Goal: Check status: Check status

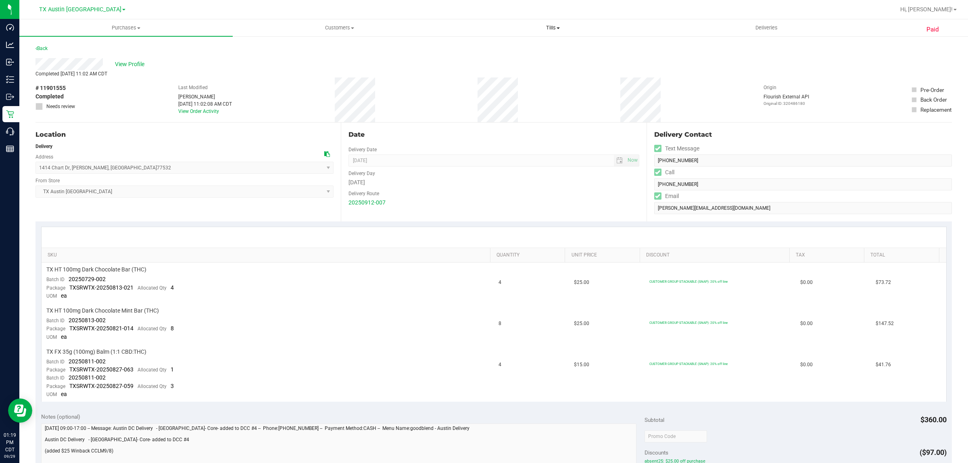
click at [556, 27] on span "Tills" at bounding box center [553, 27] width 213 height 7
click at [692, 49] on div "Back" at bounding box center [493, 51] width 917 height 15
click at [769, 27] on span "Deliveries" at bounding box center [767, 27] width 44 height 7
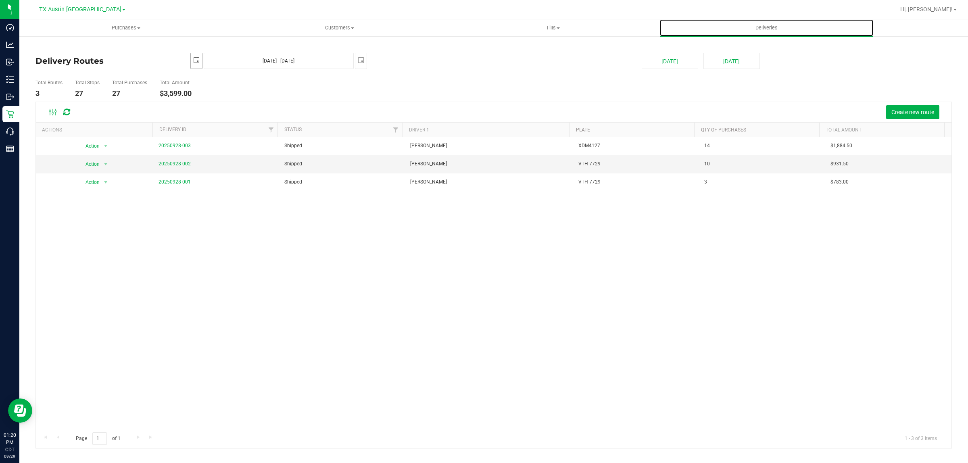
click at [194, 60] on span "select" at bounding box center [196, 60] width 6 height 6
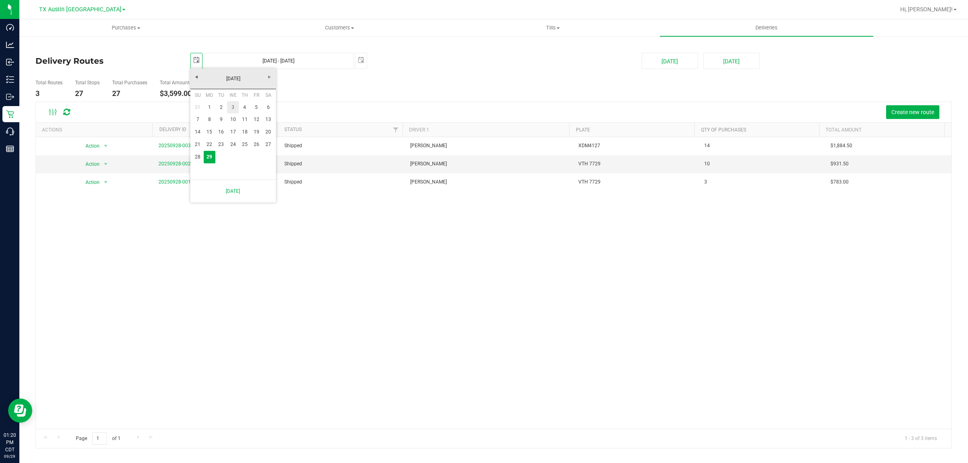
click at [232, 110] on link "3" at bounding box center [233, 107] width 12 height 13
type input "[DATE]"
click at [366, 63] on span "select" at bounding box center [360, 60] width 11 height 14
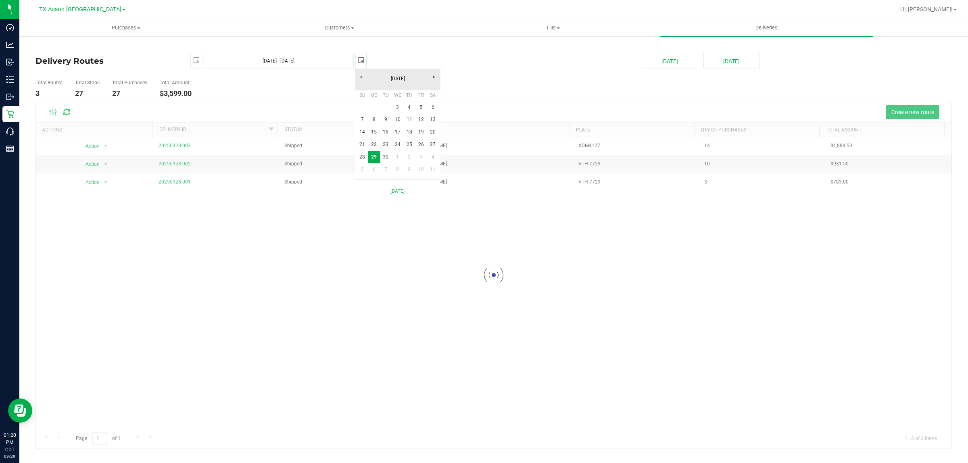
scroll to position [0, 20]
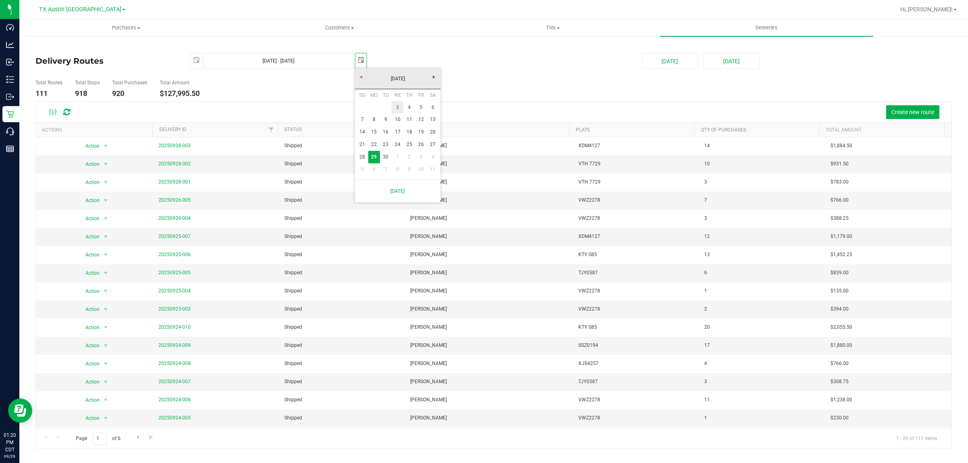
click at [396, 106] on link "3" at bounding box center [398, 107] width 12 height 13
type input "[DATE] - [DATE]"
type input "[DATE]"
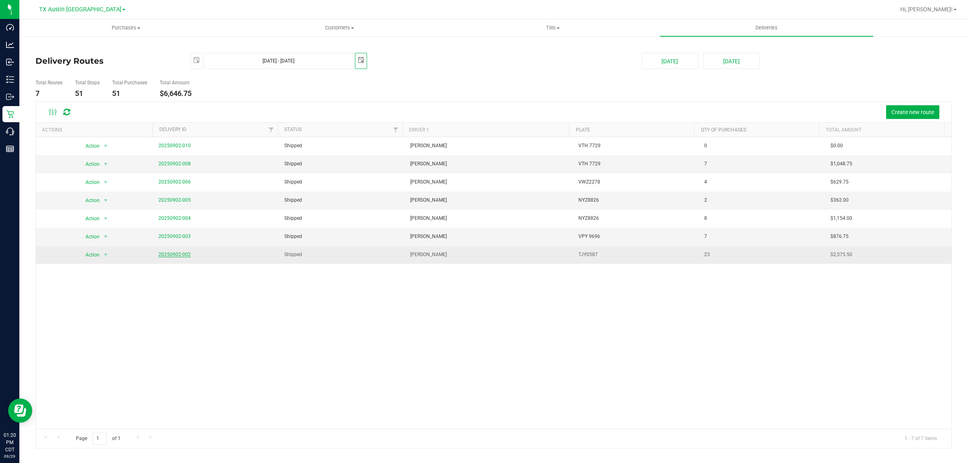
click at [176, 255] on link "20250902-002" at bounding box center [175, 255] width 32 height 6
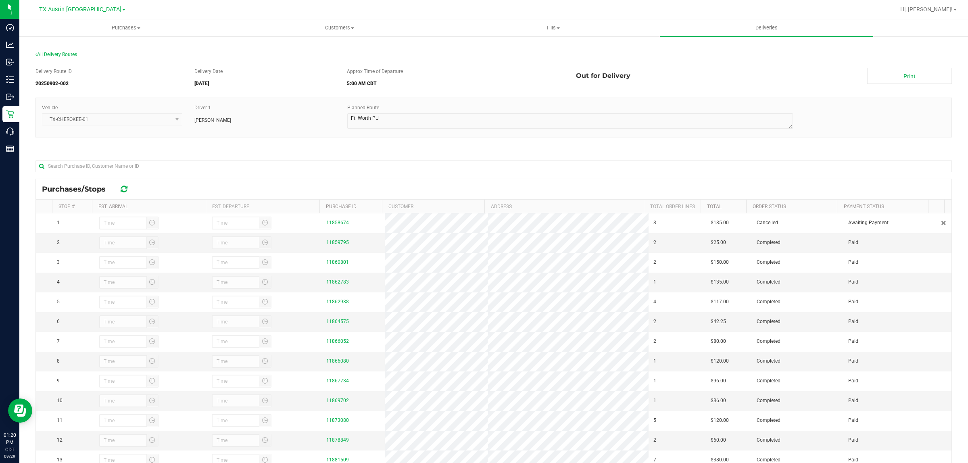
click at [71, 52] on span "All Delivery Routes" at bounding box center [56, 55] width 42 height 6
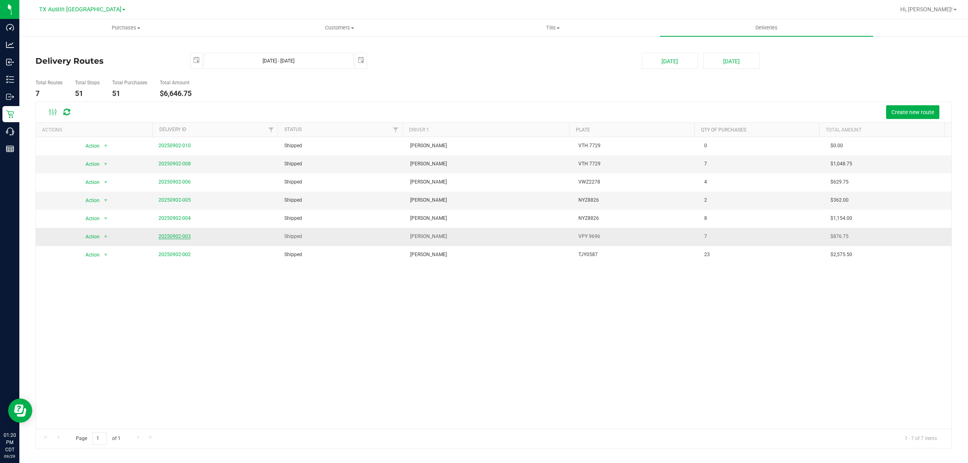
click at [175, 237] on link "20250902-003" at bounding box center [175, 237] width 32 height 6
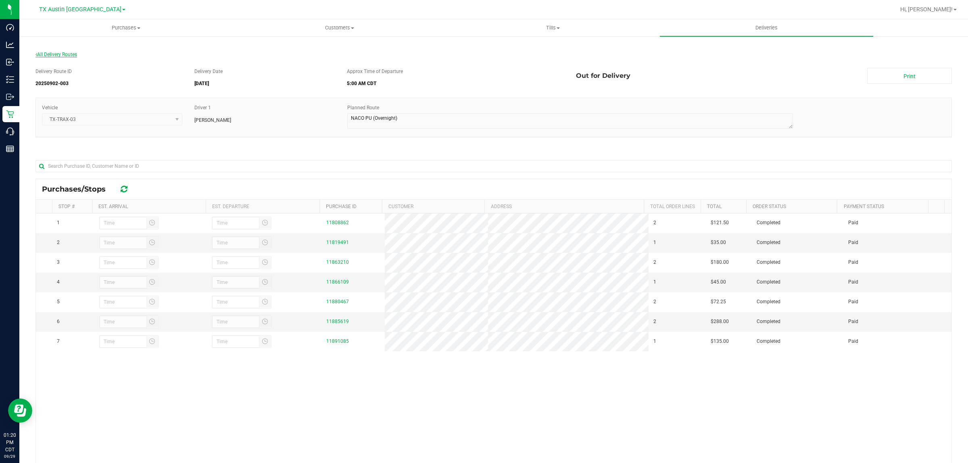
click at [65, 55] on span "All Delivery Routes" at bounding box center [56, 55] width 42 height 6
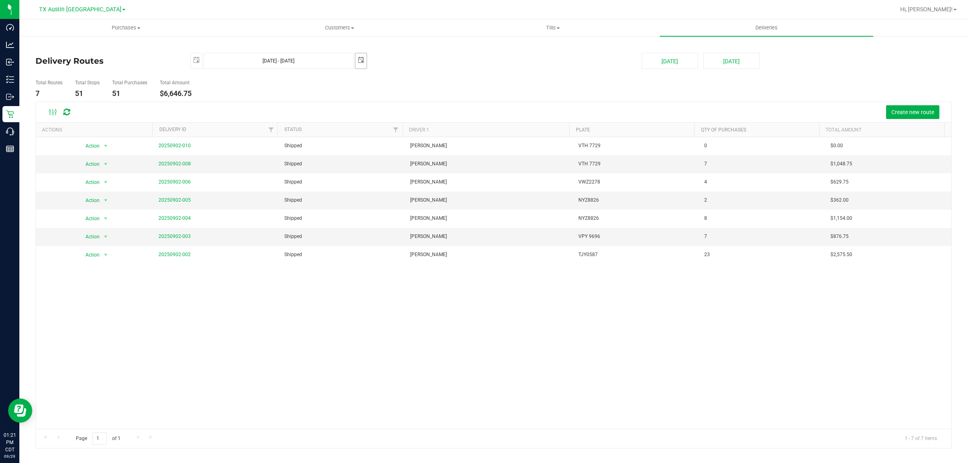
click at [360, 57] on span "select" at bounding box center [361, 60] width 6 height 6
click at [401, 132] on link "17" at bounding box center [398, 132] width 12 height 13
type input "[DATE] - [DATE]"
type input "[DATE]"
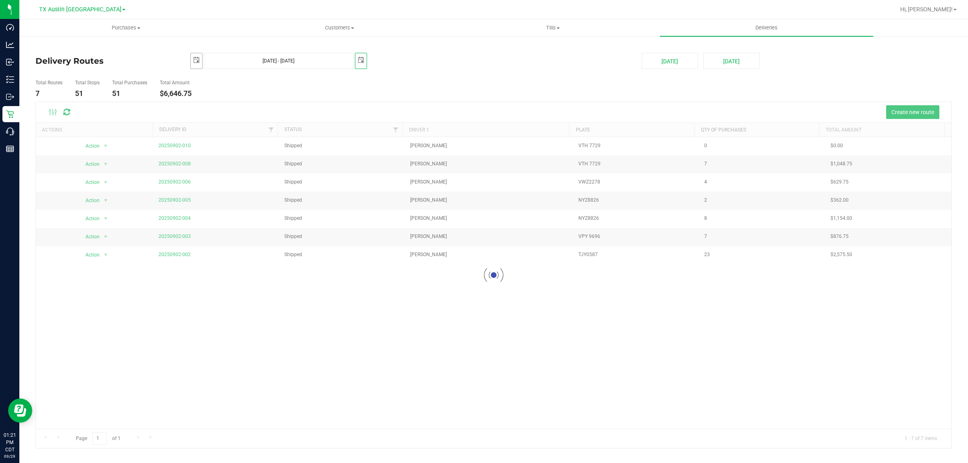
click at [195, 63] on span "select" at bounding box center [196, 60] width 6 height 6
click at [232, 132] on link "17" at bounding box center [233, 132] width 12 height 13
type input "[DATE] - [DATE]"
type input "[DATE]"
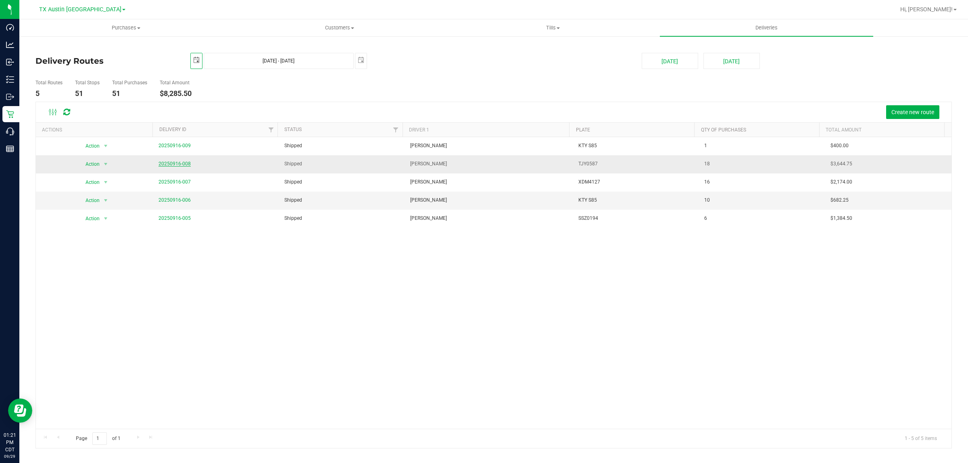
click at [172, 162] on link "20250916-008" at bounding box center [175, 164] width 32 height 6
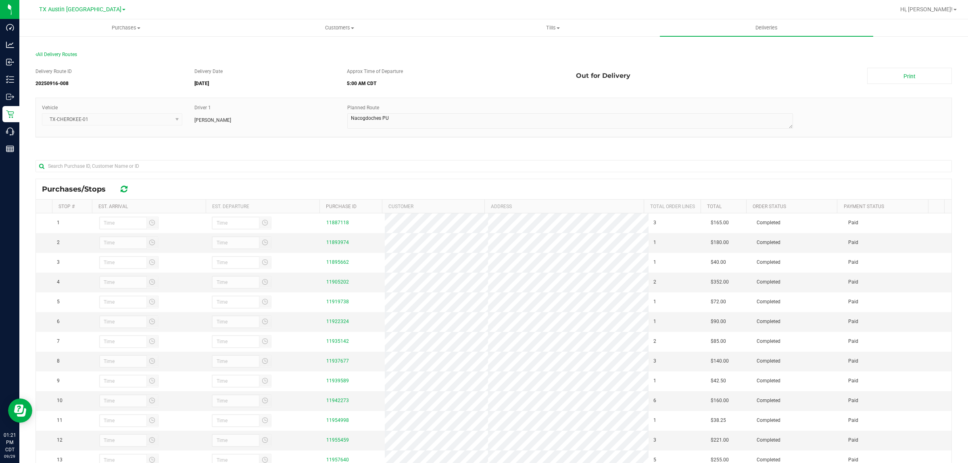
click at [55, 51] on div "All Delivery Routes" at bounding box center [493, 56] width 917 height 11
click at [55, 54] on span "All Delivery Routes" at bounding box center [56, 55] width 42 height 6
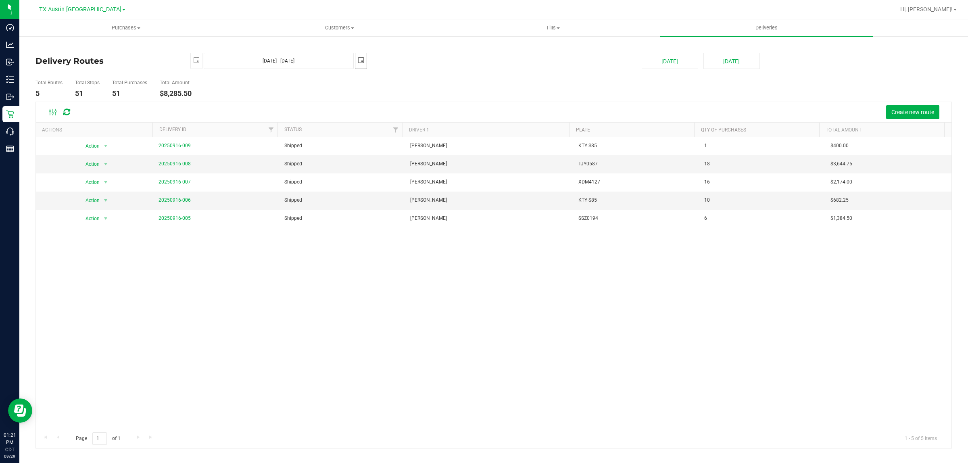
click at [361, 61] on span "select" at bounding box center [361, 60] width 6 height 6
click at [395, 158] on link "1" at bounding box center [398, 156] width 12 height 13
type input "[DATE] - [DATE]"
type input "[DATE]"
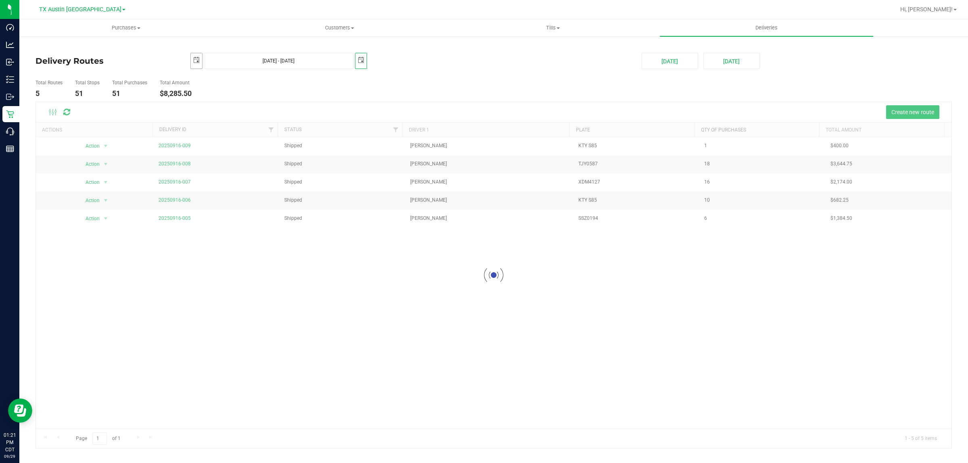
click at [193, 60] on span "select" at bounding box center [196, 60] width 6 height 6
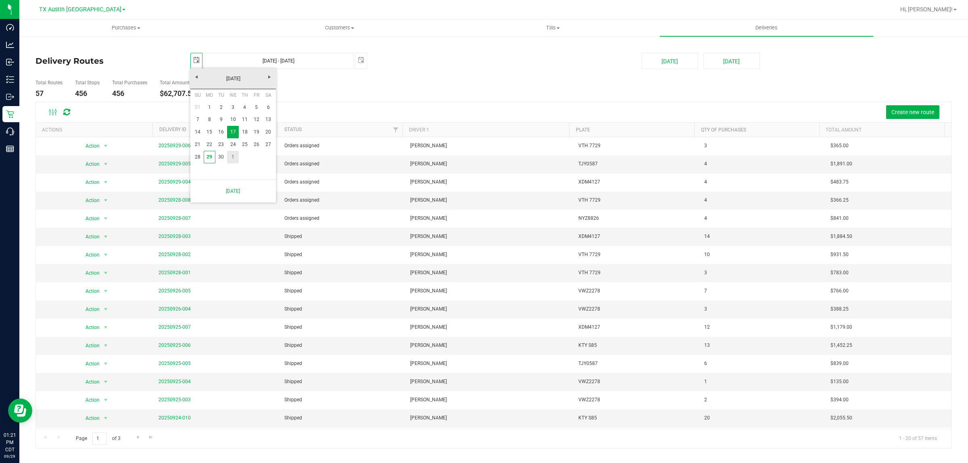
click at [232, 155] on link "1" at bounding box center [233, 157] width 12 height 13
type input "[DATE] - [DATE]"
type input "[DATE]"
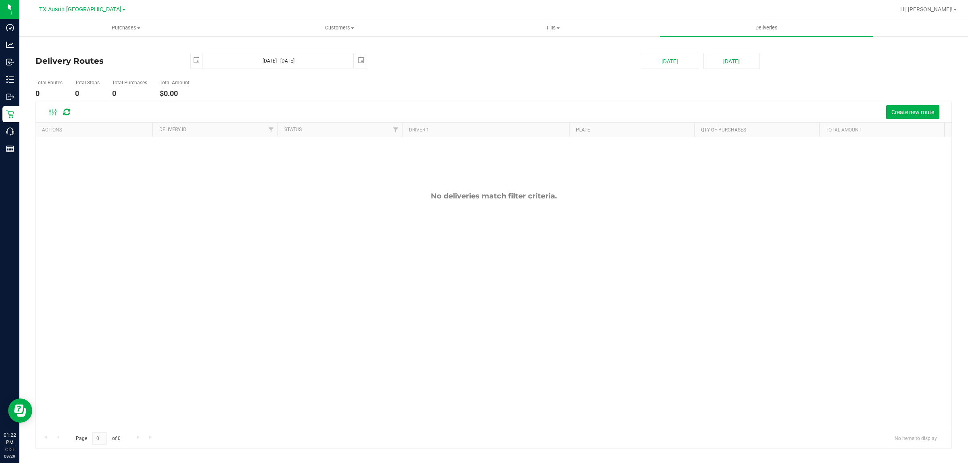
click at [190, 61] on div "[DATE] [DATE] - [DATE] [DATE]" at bounding box center [409, 61] width 451 height 16
click at [194, 58] on span "select" at bounding box center [196, 60] width 6 height 6
click at [198, 74] on link "[DATE]" at bounding box center [233, 79] width 87 height 13
click at [267, 121] on link "Aug" at bounding box center [264, 123] width 21 height 21
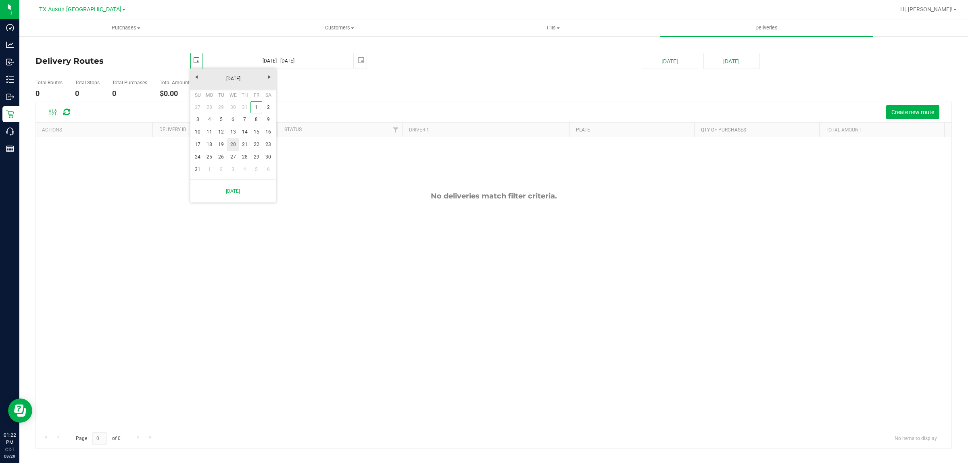
click at [235, 144] on link "20" at bounding box center [233, 144] width 12 height 13
type input "[DATE] - [DATE]"
type input "[DATE]"
click at [360, 60] on span "select" at bounding box center [361, 60] width 6 height 6
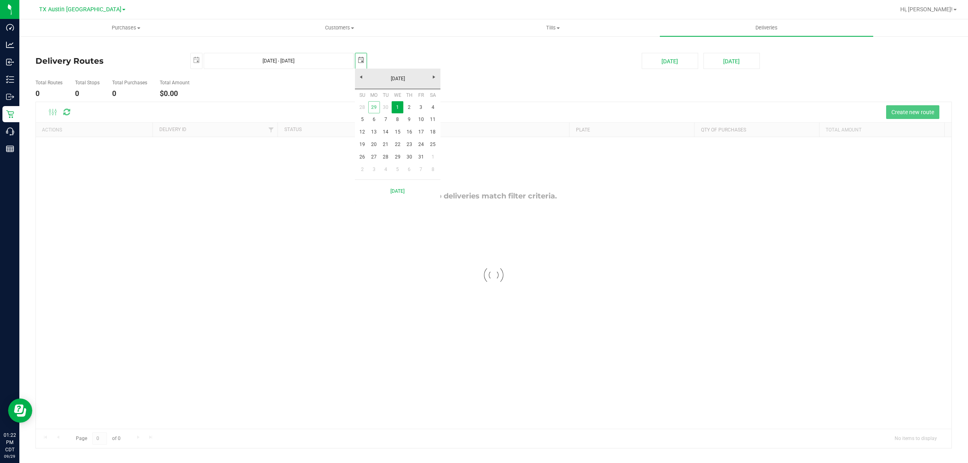
scroll to position [0, 20]
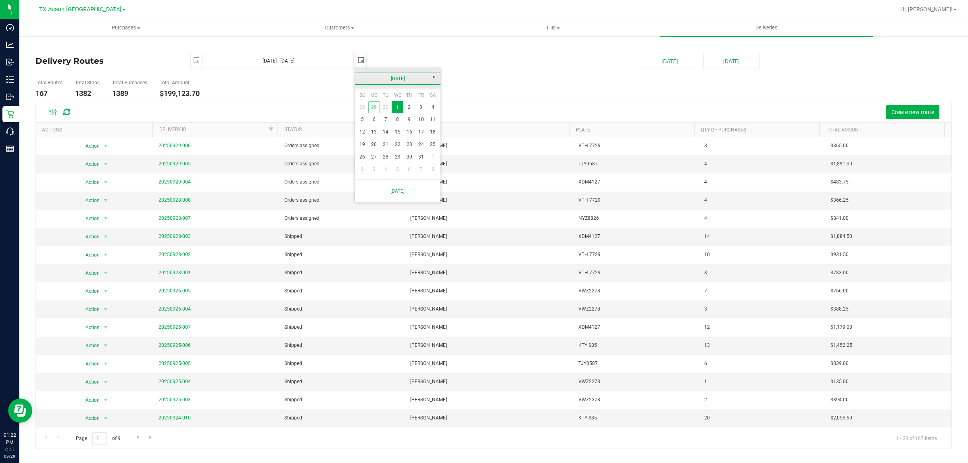
click at [362, 78] on link "[DATE]" at bounding box center [398, 79] width 87 height 13
click at [430, 117] on link "Aug" at bounding box center [428, 123] width 21 height 21
click at [396, 141] on link "20" at bounding box center [398, 142] width 12 height 13
type input "[DATE] - [DATE]"
type input "[DATE]"
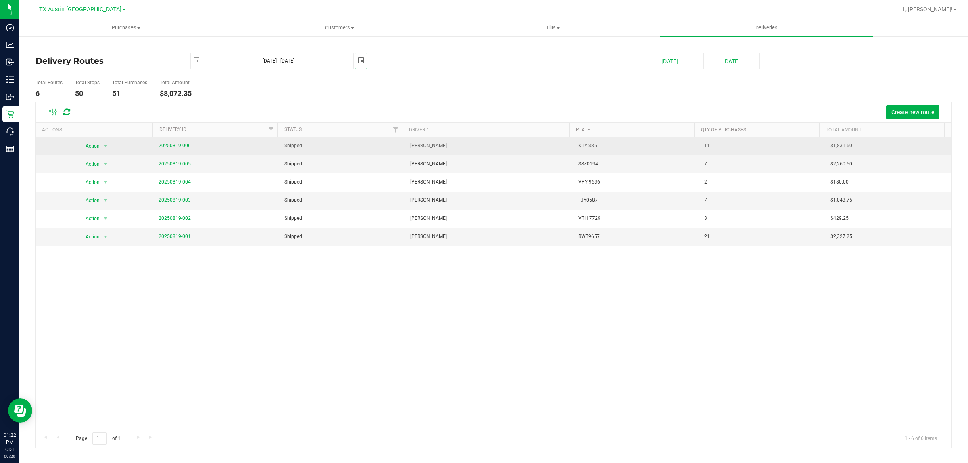
click at [184, 148] on link "20250819-006" at bounding box center [175, 146] width 32 height 6
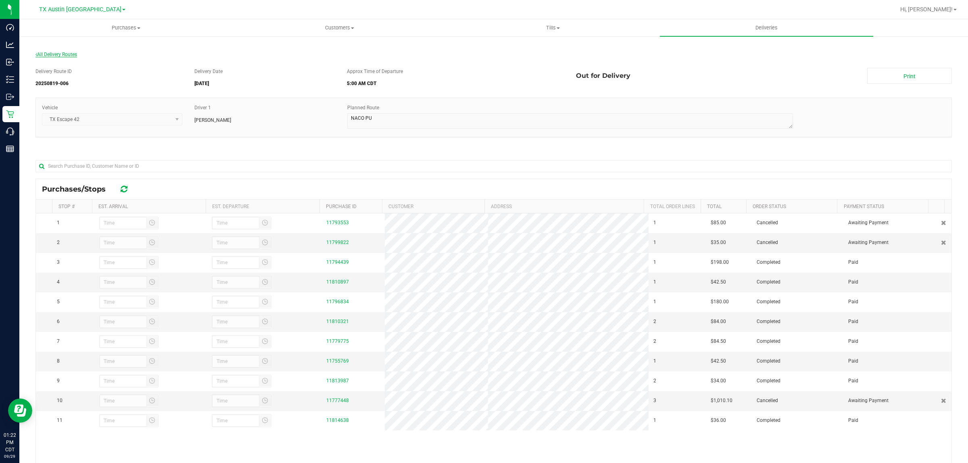
click at [67, 53] on span "All Delivery Routes" at bounding box center [56, 55] width 42 height 6
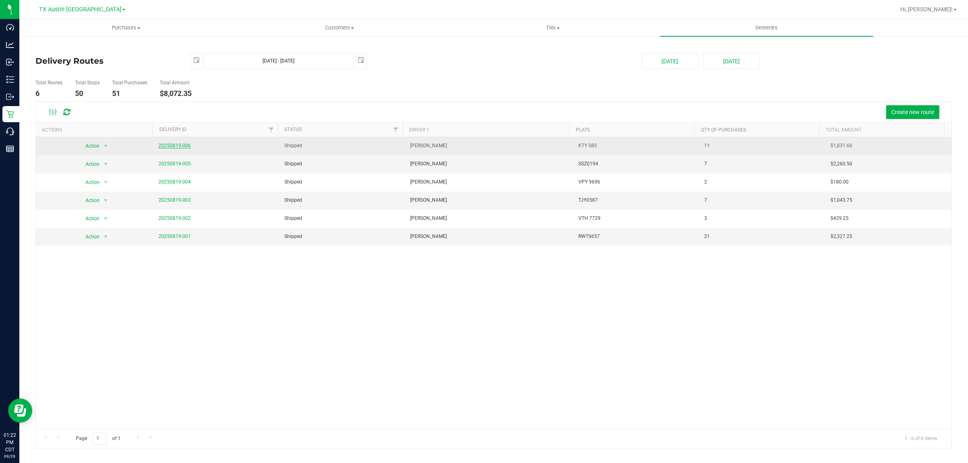
click at [178, 144] on link "20250819-006" at bounding box center [175, 146] width 32 height 6
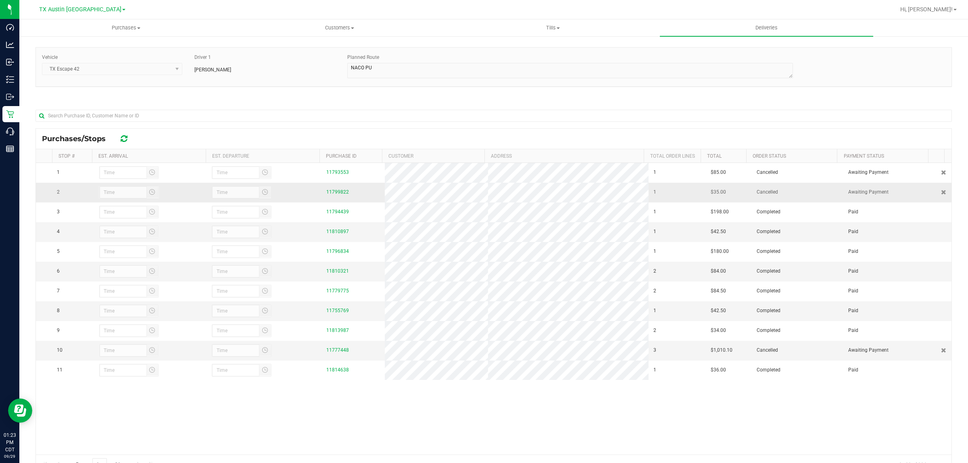
scroll to position [84, 0]
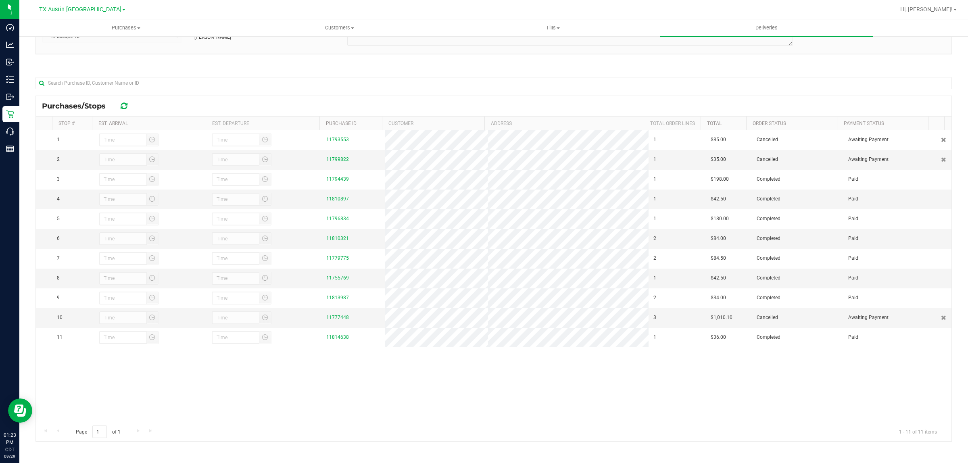
click at [743, 101] on div "Purchases/Stops" at bounding box center [494, 106] width 916 height 20
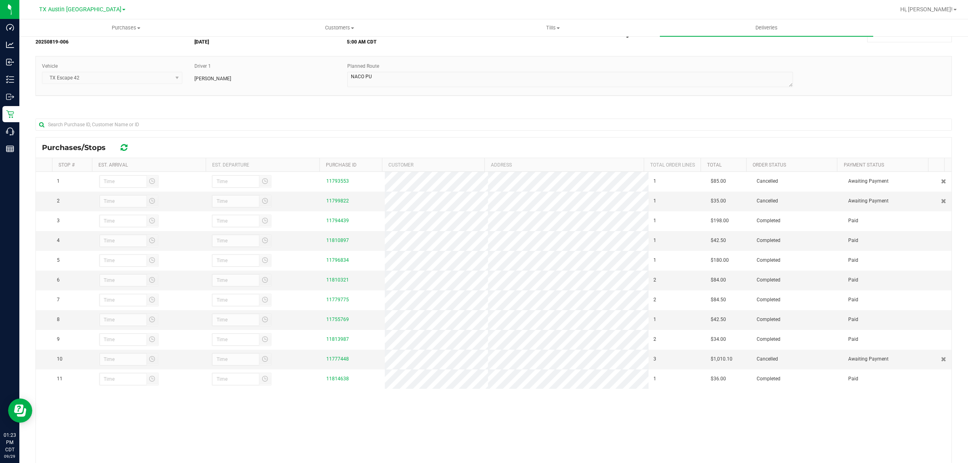
scroll to position [0, 0]
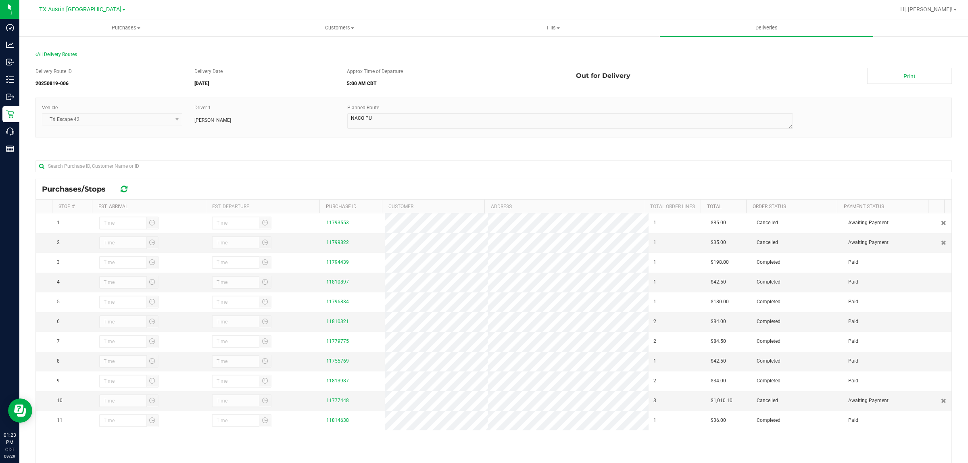
click at [61, 57] on div "All Delivery Routes" at bounding box center [493, 56] width 917 height 11
click at [61, 55] on span "All Delivery Routes" at bounding box center [56, 55] width 42 height 6
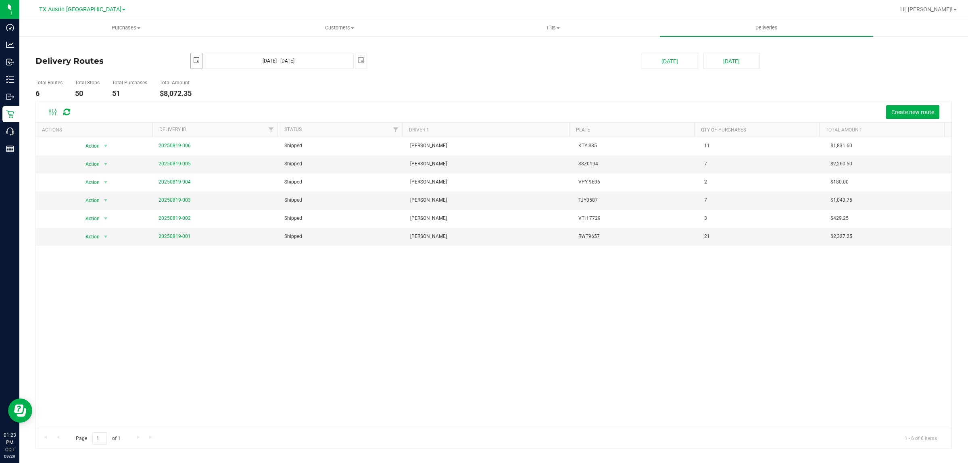
click at [194, 61] on span "select" at bounding box center [196, 60] width 6 height 6
click at [234, 119] on link "6" at bounding box center [233, 119] width 12 height 13
type input "[DATE]"
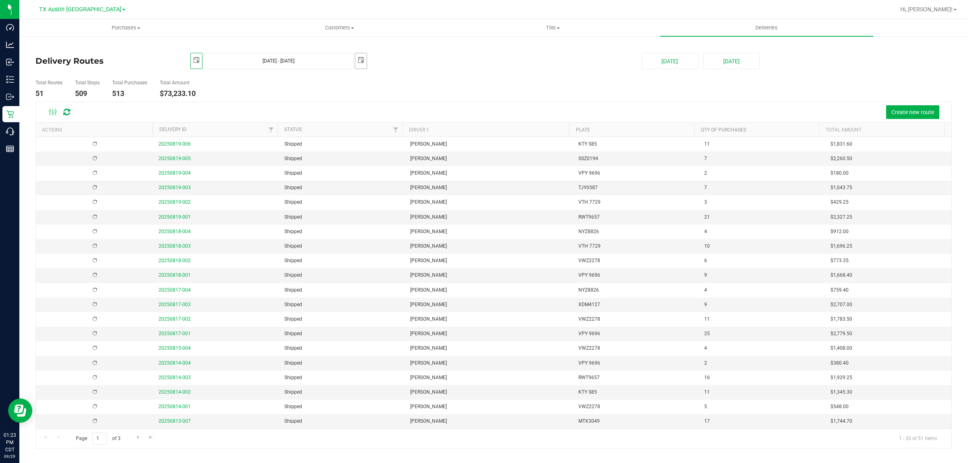
click at [360, 61] on span "select" at bounding box center [361, 60] width 6 height 6
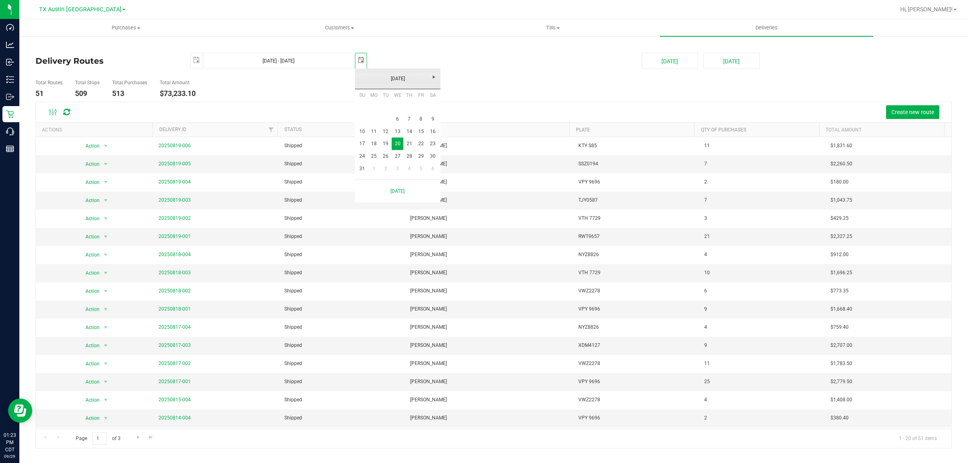
scroll to position [0, 20]
click at [396, 116] on link "6" at bounding box center [398, 119] width 12 height 13
type input "[DATE] - [DATE]"
type input "[DATE]"
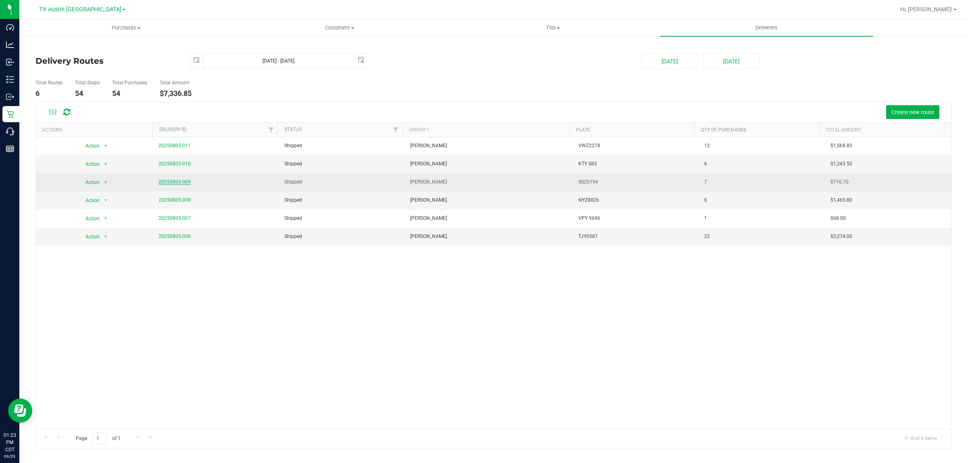
click at [167, 183] on link "20250805-009" at bounding box center [175, 182] width 32 height 6
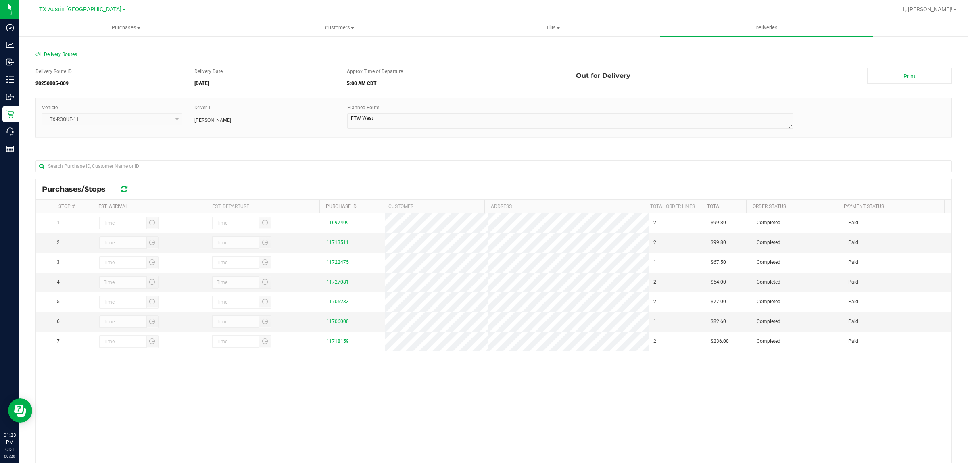
click at [63, 52] on span "All Delivery Routes" at bounding box center [56, 55] width 42 height 6
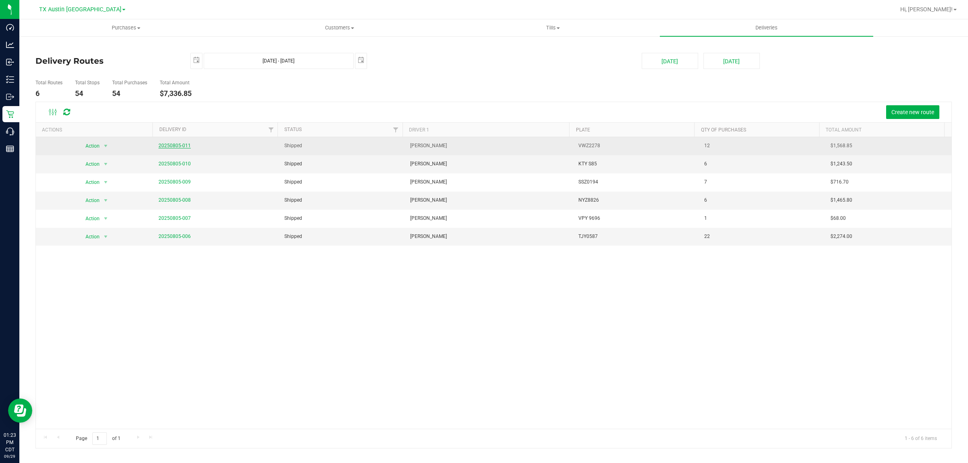
click at [164, 146] on link "20250805-011" at bounding box center [175, 146] width 32 height 6
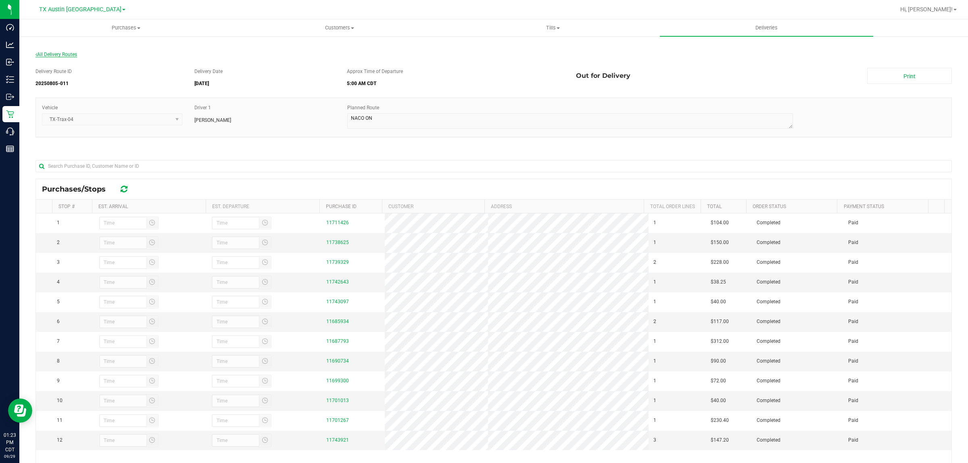
click at [72, 53] on span "All Delivery Routes" at bounding box center [56, 55] width 42 height 6
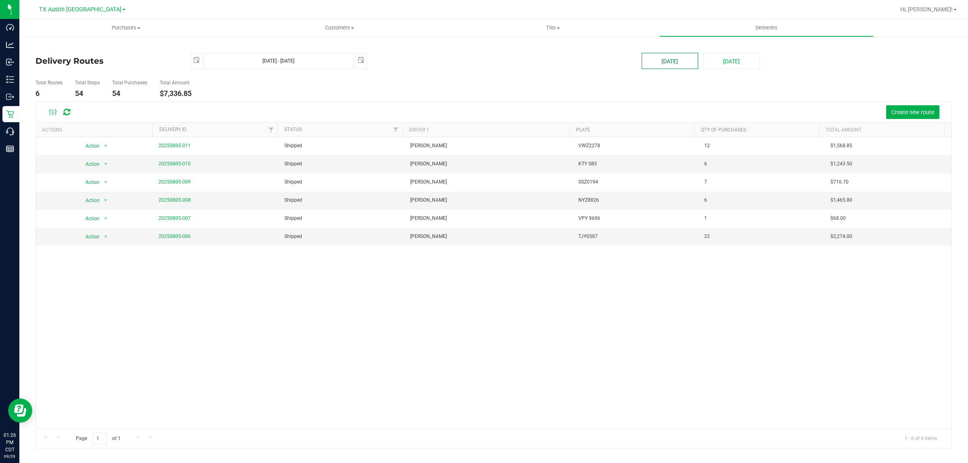
click at [656, 63] on button "[DATE]" at bounding box center [670, 61] width 56 height 16
click at [190, 61] on span "[DATE]" at bounding box center [196, 61] width 12 height 16
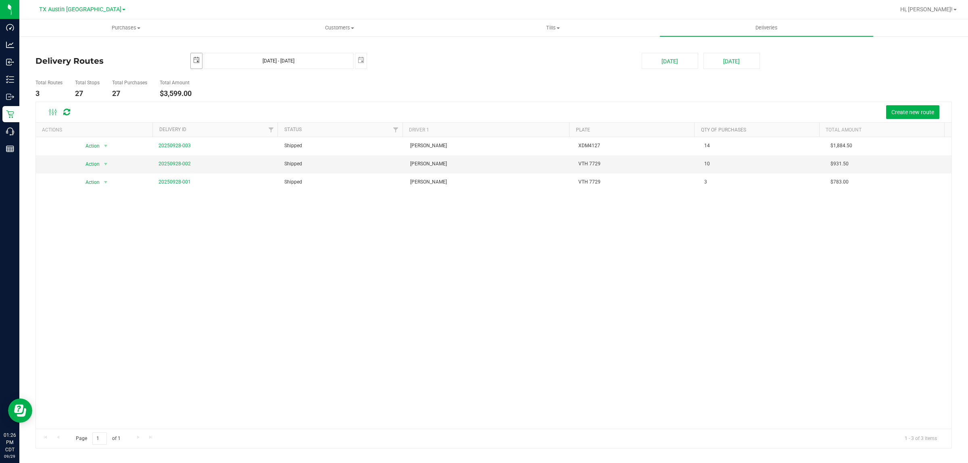
click at [195, 61] on span "select" at bounding box center [196, 60] width 6 height 6
click at [235, 134] on link "17" at bounding box center [233, 132] width 12 height 13
type input "[DATE] - [DATE]"
type input "[DATE]"
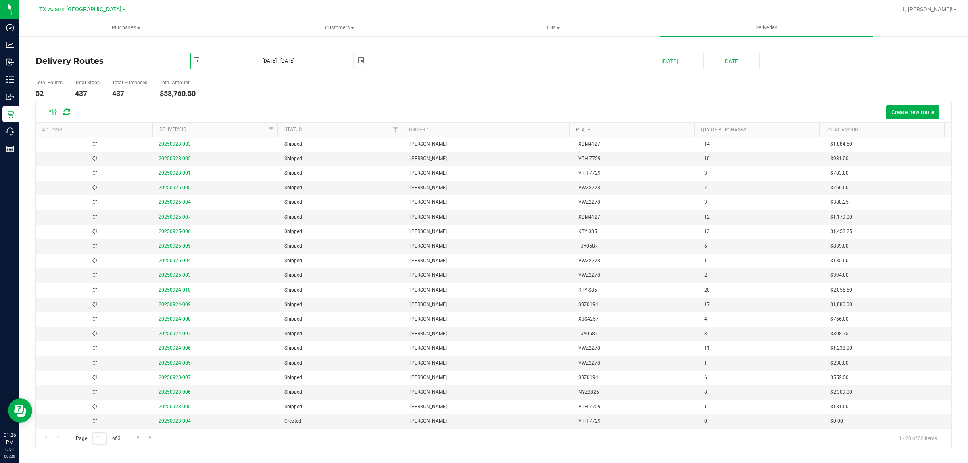
click at [360, 63] on span "select" at bounding box center [361, 60] width 6 height 6
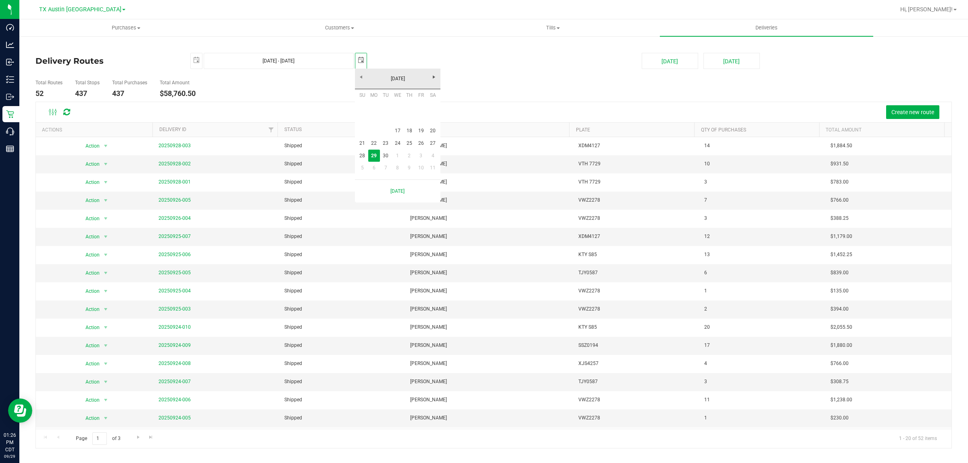
scroll to position [0, 20]
click at [394, 126] on link "17" at bounding box center [398, 131] width 12 height 13
type input "[DATE] - [DATE]"
type input "[DATE]"
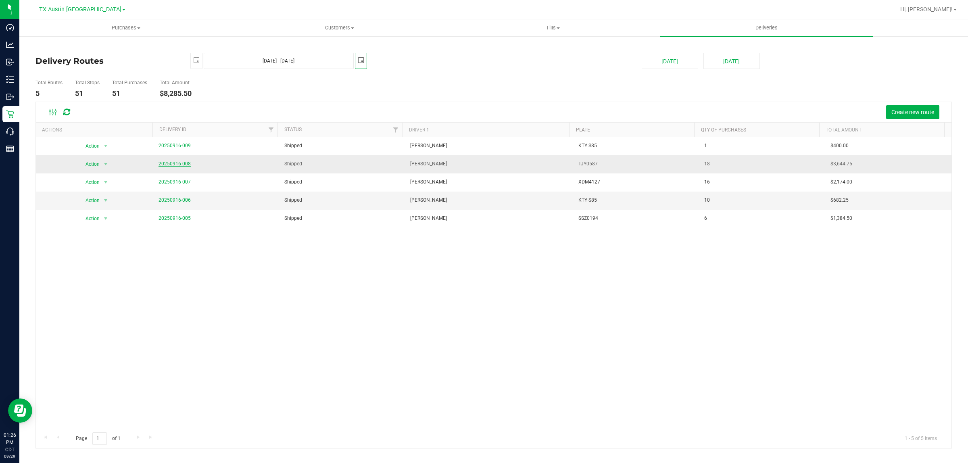
click at [177, 164] on link "20250916-008" at bounding box center [175, 164] width 32 height 6
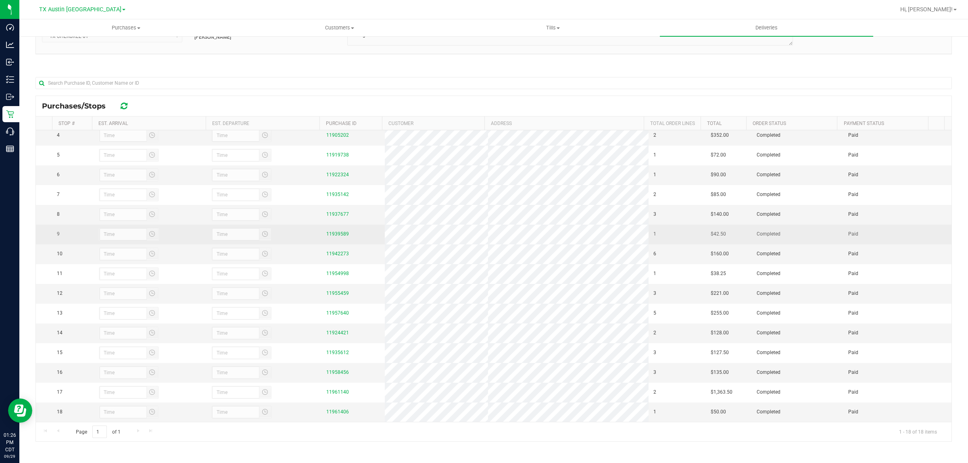
scroll to position [77, 0]
